Goal: Task Accomplishment & Management: Use online tool/utility

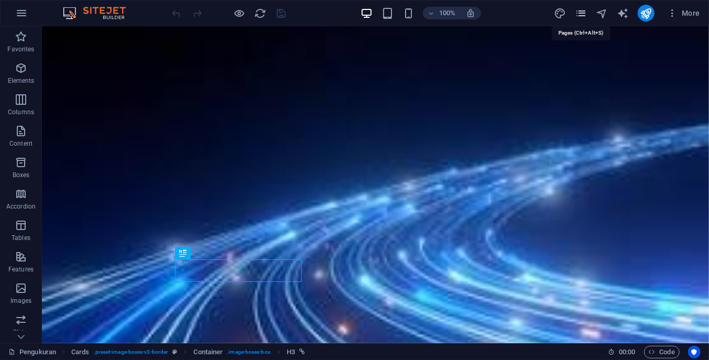
click at [583, 10] on icon "pages" at bounding box center [581, 13] width 12 height 12
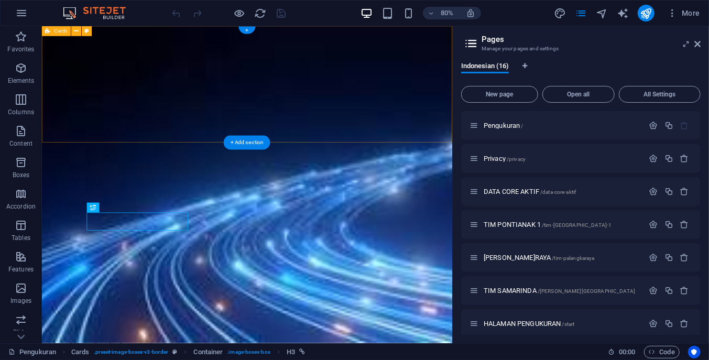
click at [481, 136] on div at bounding box center [297, 98] width 513 height 145
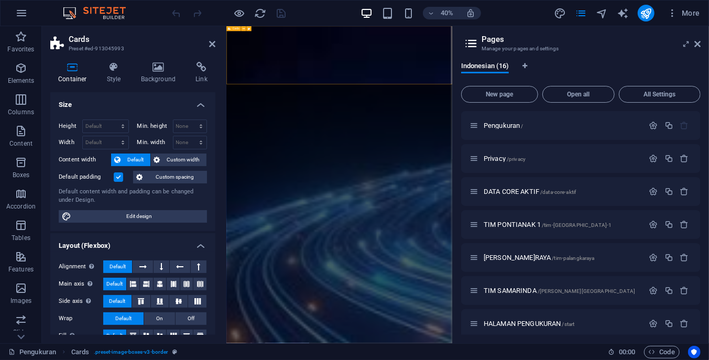
click at [709, 124] on div at bounding box center [508, 98] width 565 height 145
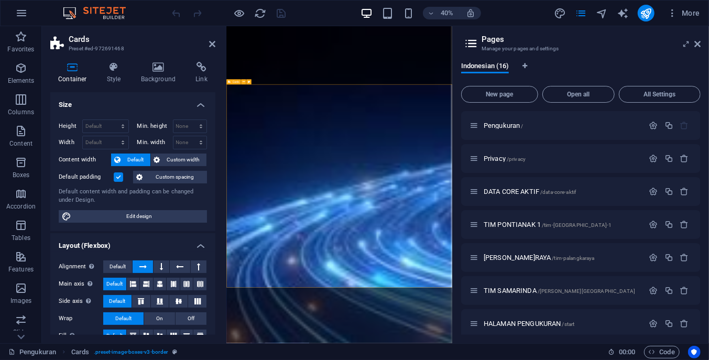
click at [266, 132] on div at bounding box center [508, 98] width 565 height 145
click at [266, 131] on div at bounding box center [508, 98] width 565 height 145
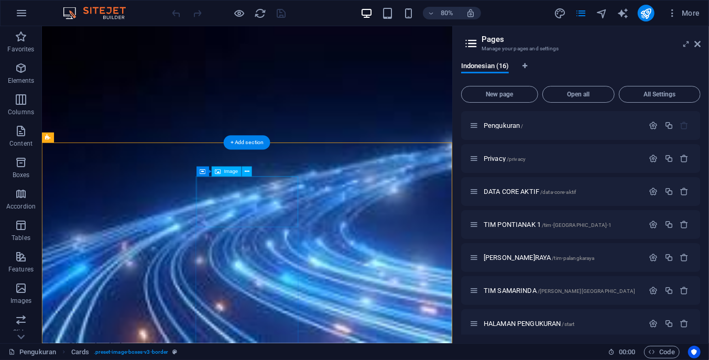
click at [23, 15] on icon "button" at bounding box center [21, 13] width 13 height 13
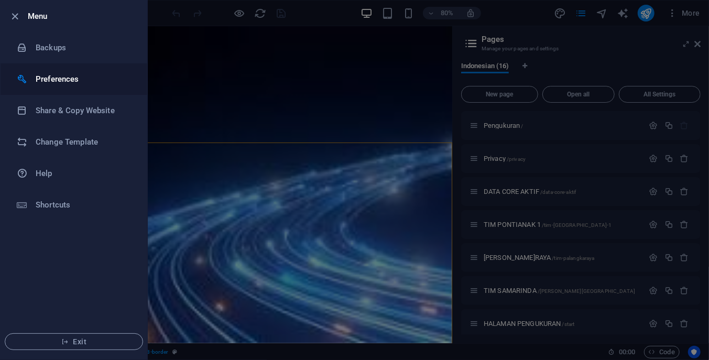
click at [88, 78] on h6 "Preferences" at bounding box center [84, 79] width 97 height 13
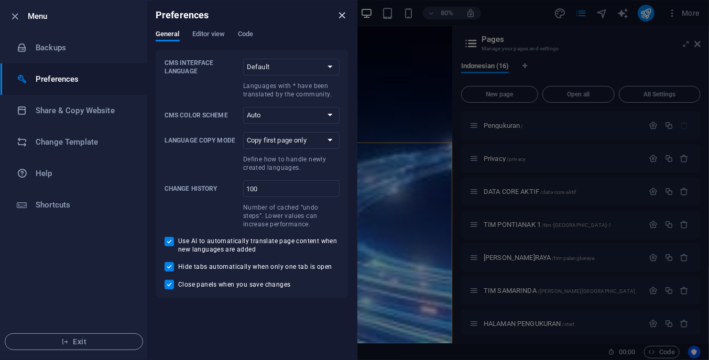
click at [340, 16] on icon "close" at bounding box center [343, 15] width 12 height 12
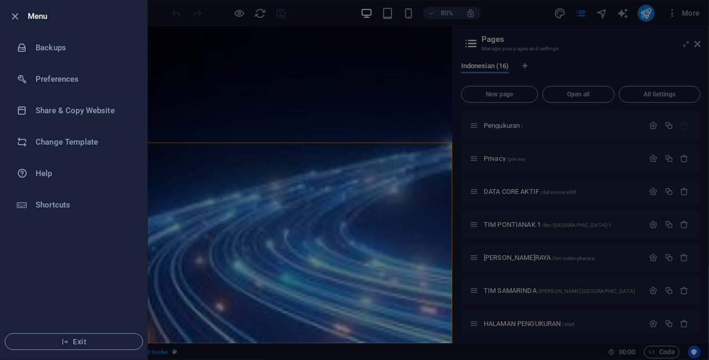
click at [313, 44] on div at bounding box center [354, 180] width 709 height 360
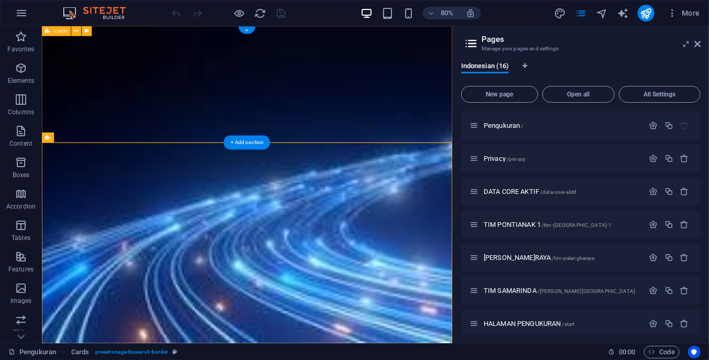
click at [531, 143] on div at bounding box center [297, 98] width 513 height 145
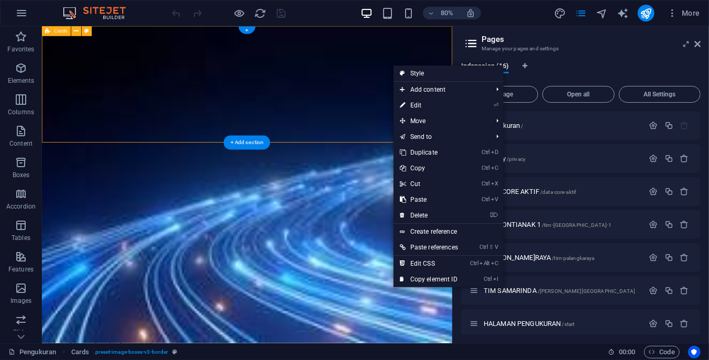
click at [515, 54] on div at bounding box center [297, 98] width 513 height 145
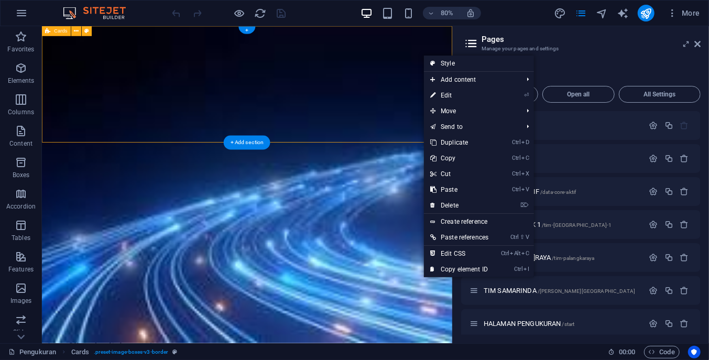
click at [505, 29] on div at bounding box center [297, 98] width 513 height 145
